Goal: Task Accomplishment & Management: Manage account settings

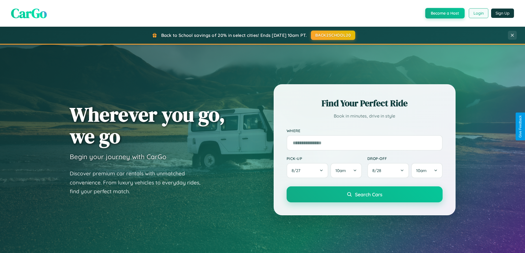
click at [478, 13] on button "Login" at bounding box center [479, 13] width 20 height 10
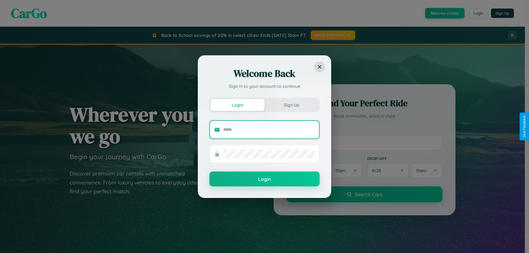
click at [269, 129] on input "text" at bounding box center [268, 129] width 91 height 9
type input "**********"
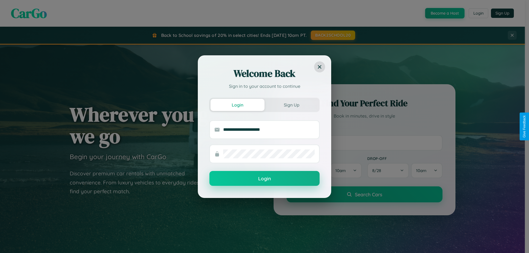
click at [264, 179] on button "Login" at bounding box center [264, 178] width 110 height 15
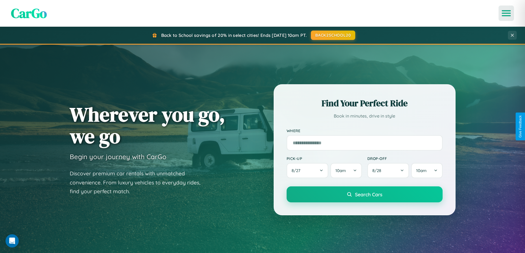
click at [506, 13] on icon "Open menu" at bounding box center [506, 13] width 8 height 5
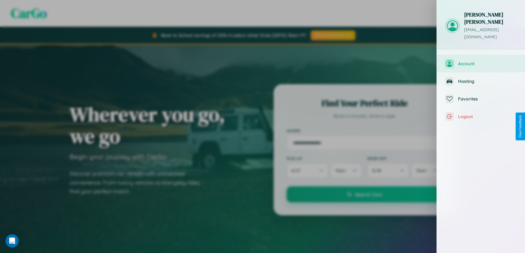
click at [481, 61] on span "Account" at bounding box center [487, 64] width 59 height 6
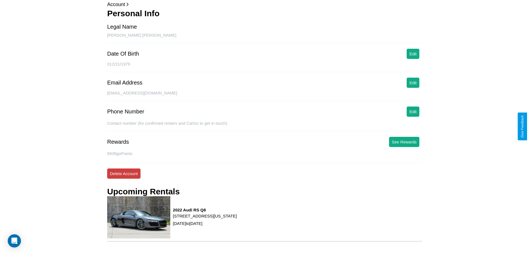
scroll to position [63, 0]
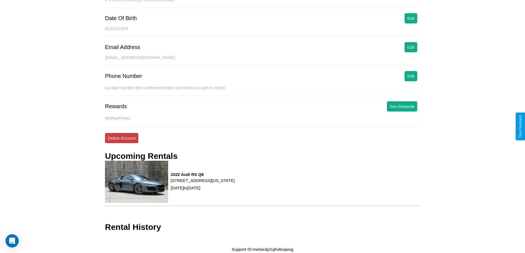
click at [122, 138] on button "Delete Account" at bounding box center [121, 138] width 33 height 10
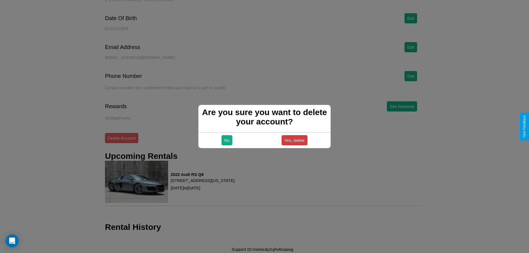
click at [294, 140] on button "Yes, delete" at bounding box center [295, 140] width 26 height 10
